Goal: Information Seeking & Learning: Learn about a topic

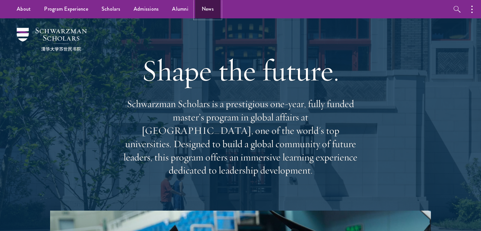
click at [210, 7] on link "News" at bounding box center [207, 9] width 25 height 18
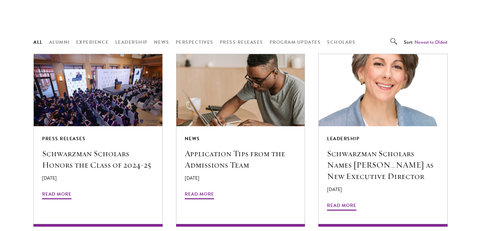
scroll to position [539, 0]
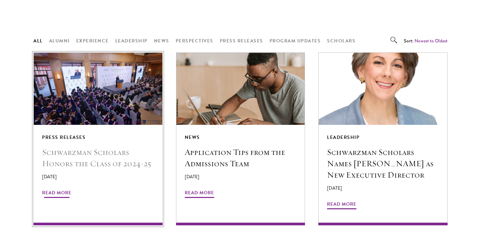
click at [80, 117] on img at bounding box center [98, 88] width 137 height 77
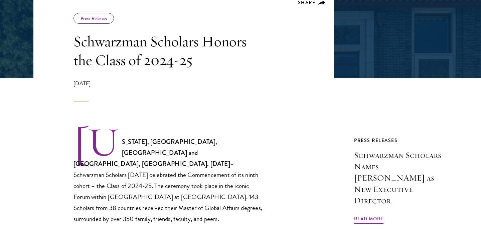
scroll to position [145, 0]
